Goal: Task Accomplishment & Management: Use online tool/utility

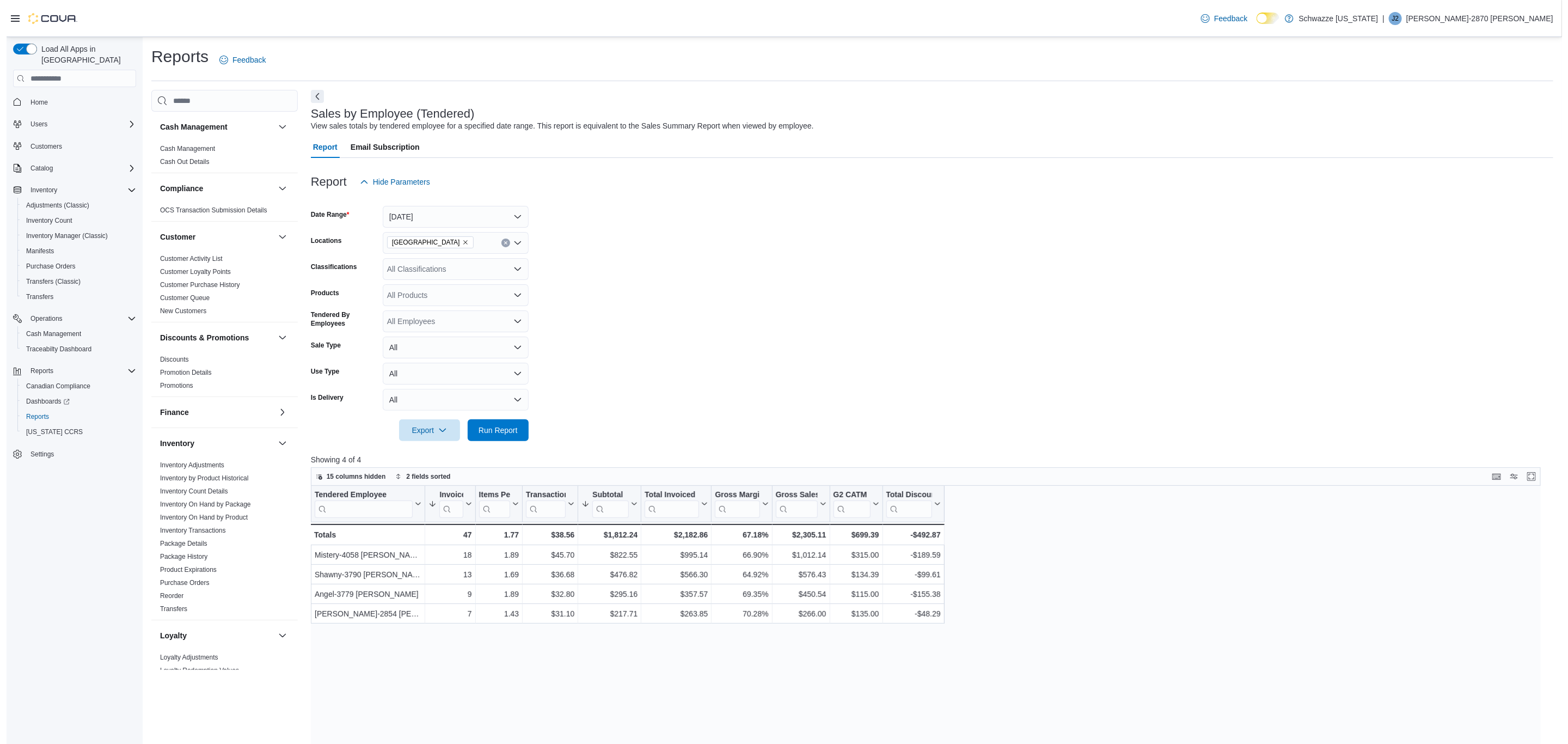
scroll to position [433, 0]
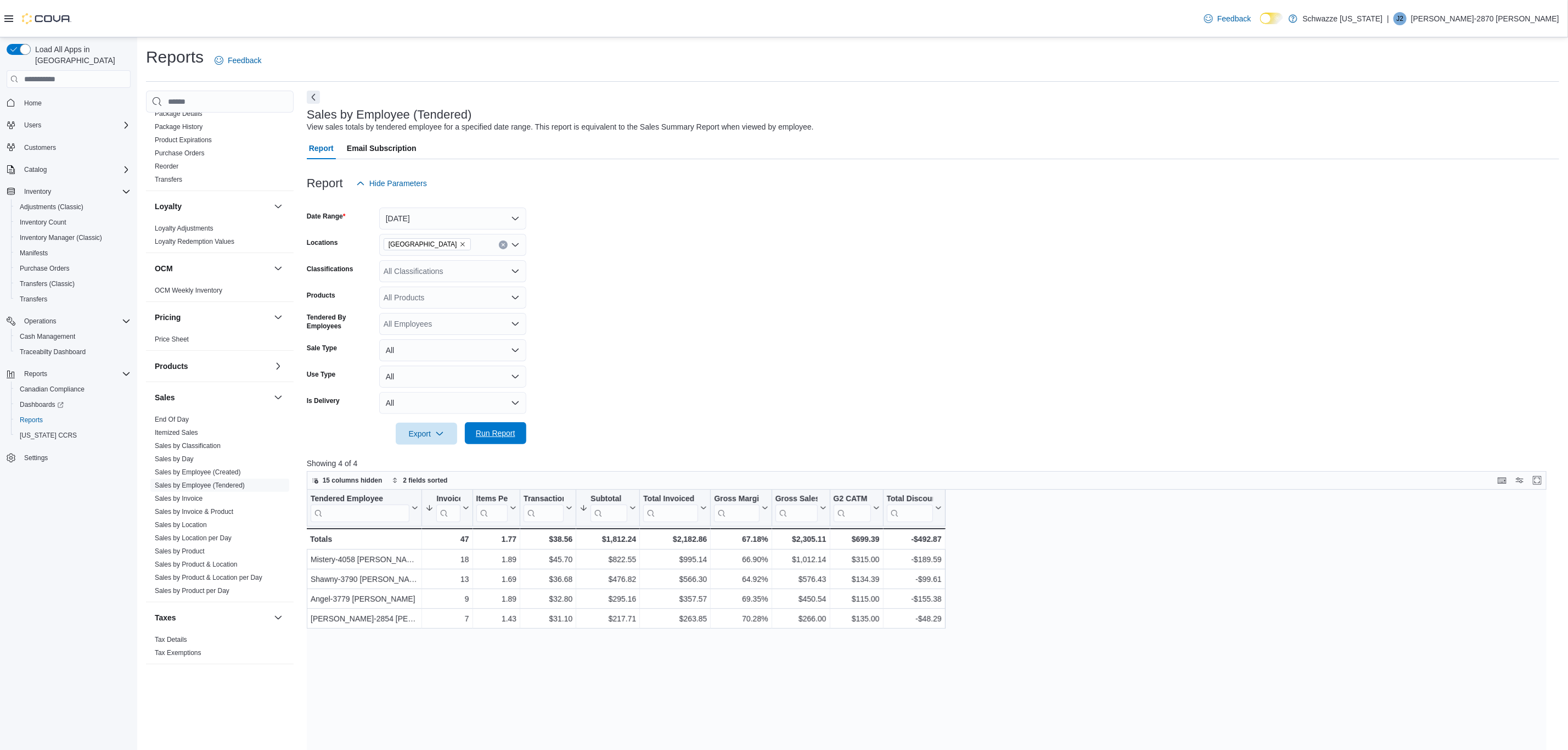
click at [514, 437] on span "Run Report" at bounding box center [495, 433] width 39 height 11
click at [492, 439] on span "Run Report" at bounding box center [495, 433] width 48 height 22
click at [173, 422] on span "End Of Day" at bounding box center [171, 419] width 34 height 9
click at [179, 419] on link "End Of Day" at bounding box center [171, 419] width 34 height 8
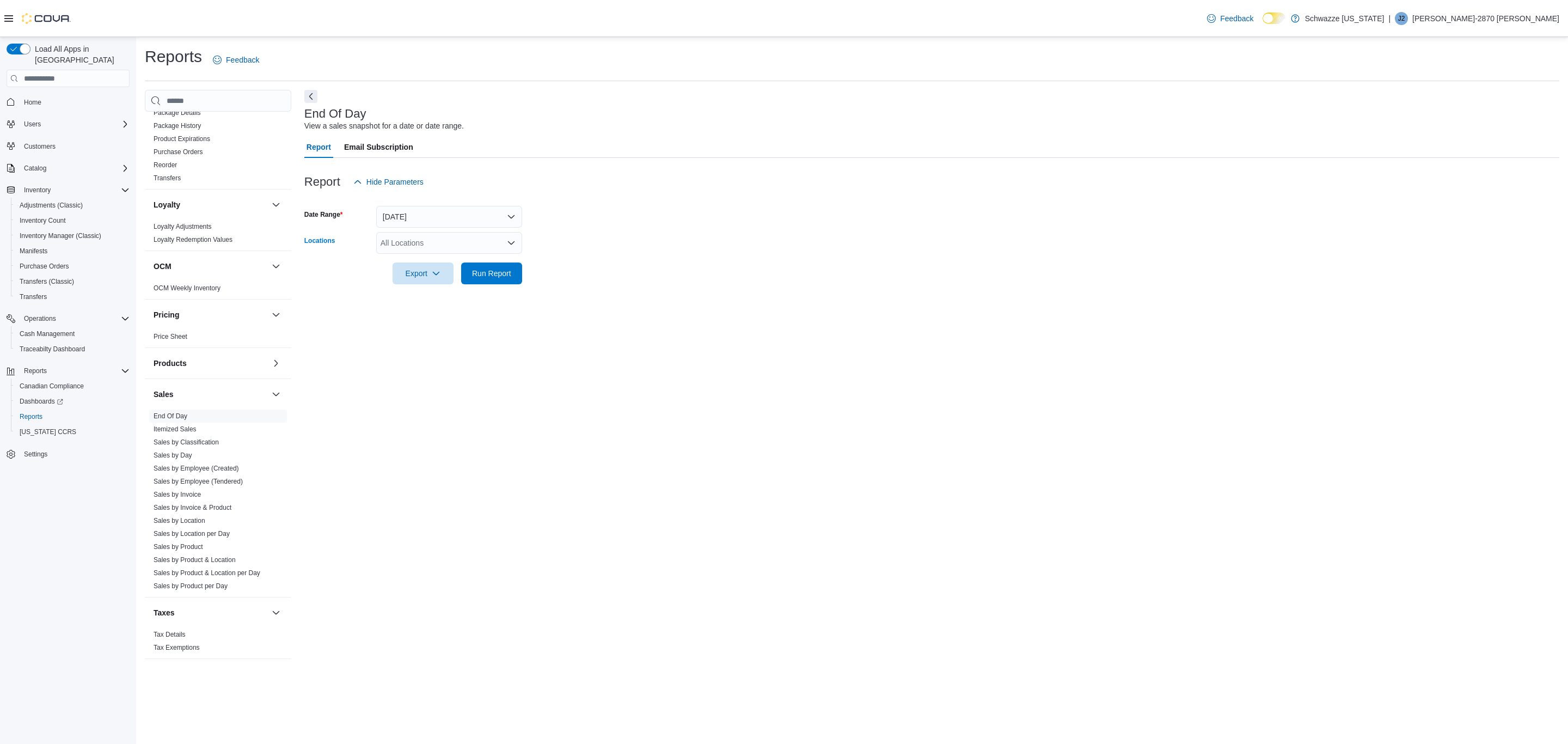
click at [416, 237] on div "All Locations" at bounding box center [449, 243] width 146 height 22
click at [423, 348] on span "[GEOGRAPHIC_DATA]" at bounding box center [444, 354] width 80 height 11
click at [657, 286] on div at bounding box center [932, 290] width 1255 height 13
click at [500, 272] on span "Run Report" at bounding box center [491, 273] width 39 height 11
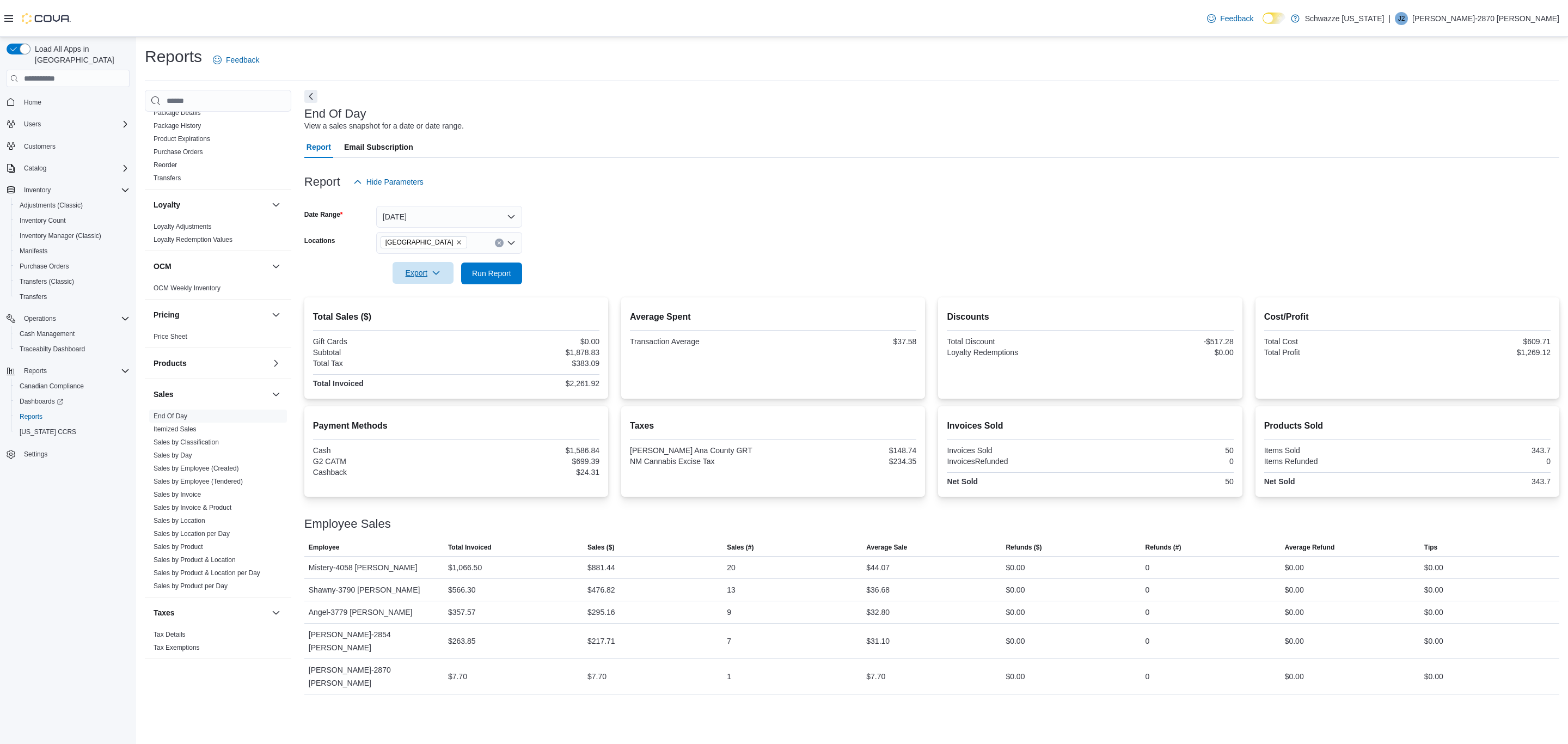
click at [450, 268] on button "Export" at bounding box center [423, 273] width 61 height 22
click at [433, 314] on span "Export to Pdf" at bounding box center [424, 317] width 49 height 9
